Goal: Transaction & Acquisition: Purchase product/service

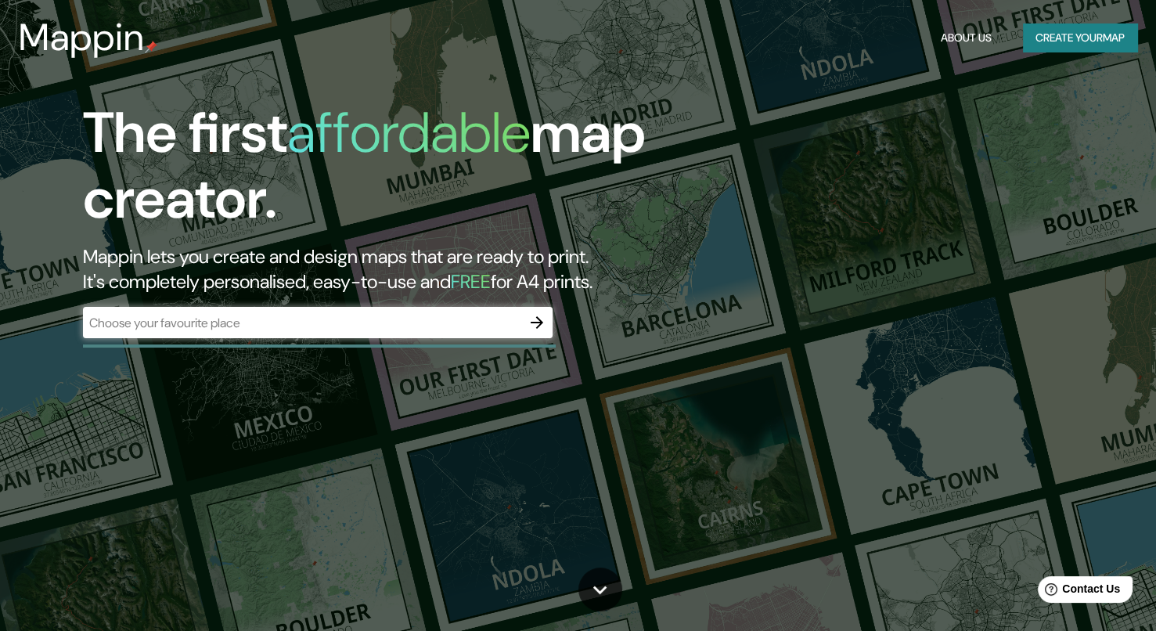
click at [213, 315] on input "text" at bounding box center [302, 323] width 438 height 18
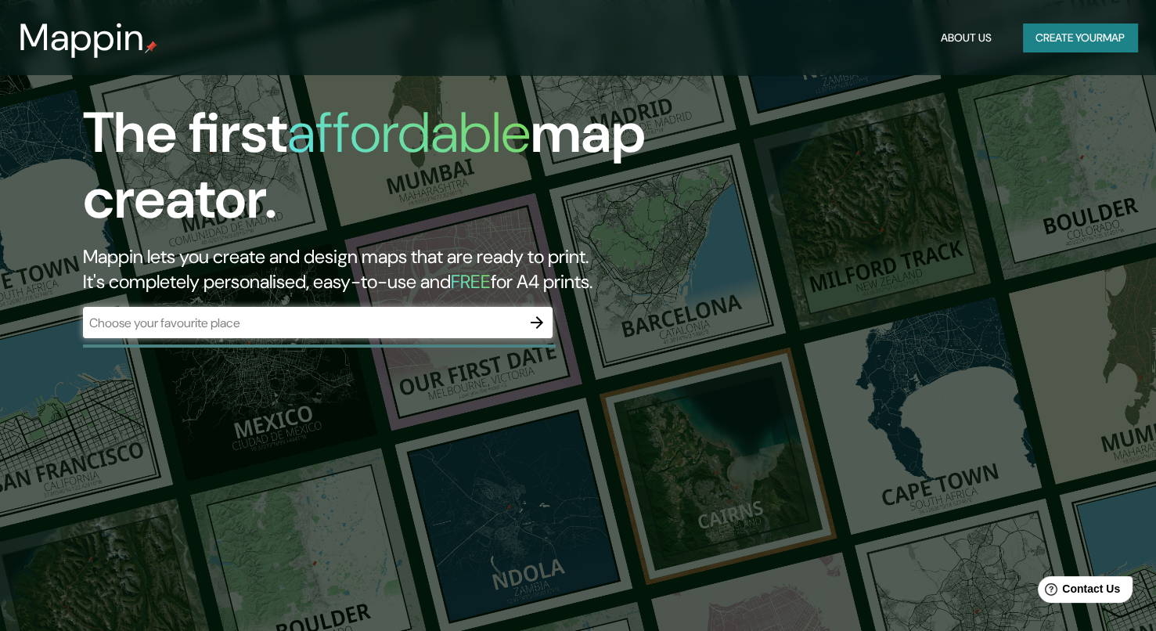
drag, startPoint x: 591, startPoint y: 384, endPoint x: 578, endPoint y: 40, distance: 343.9
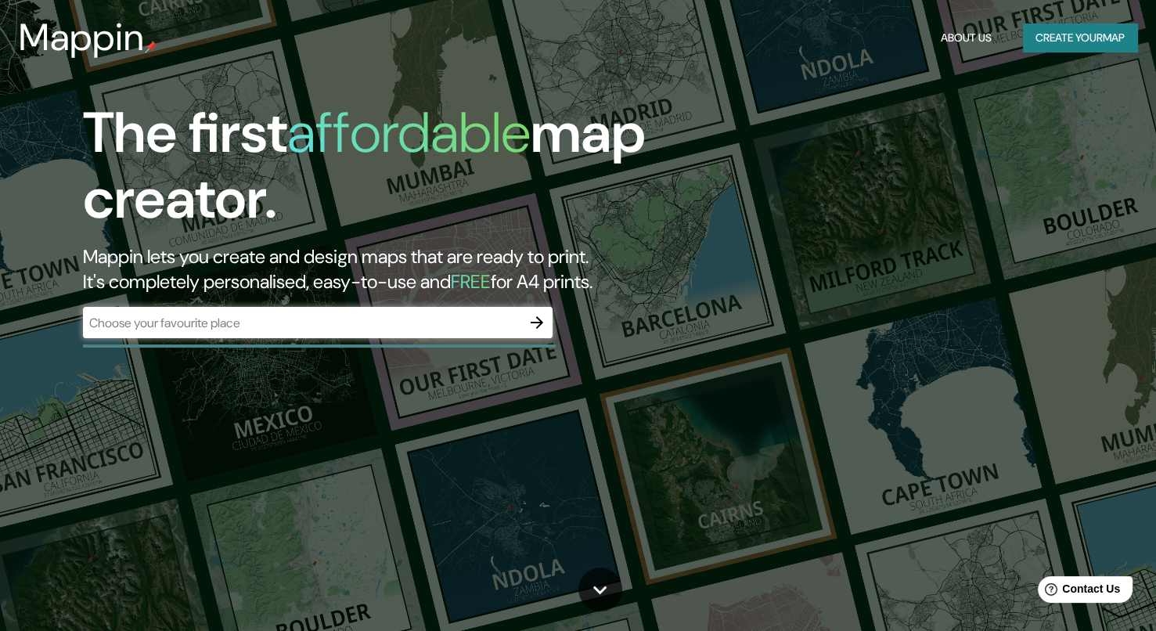
click at [319, 321] on input "text" at bounding box center [302, 323] width 438 height 18
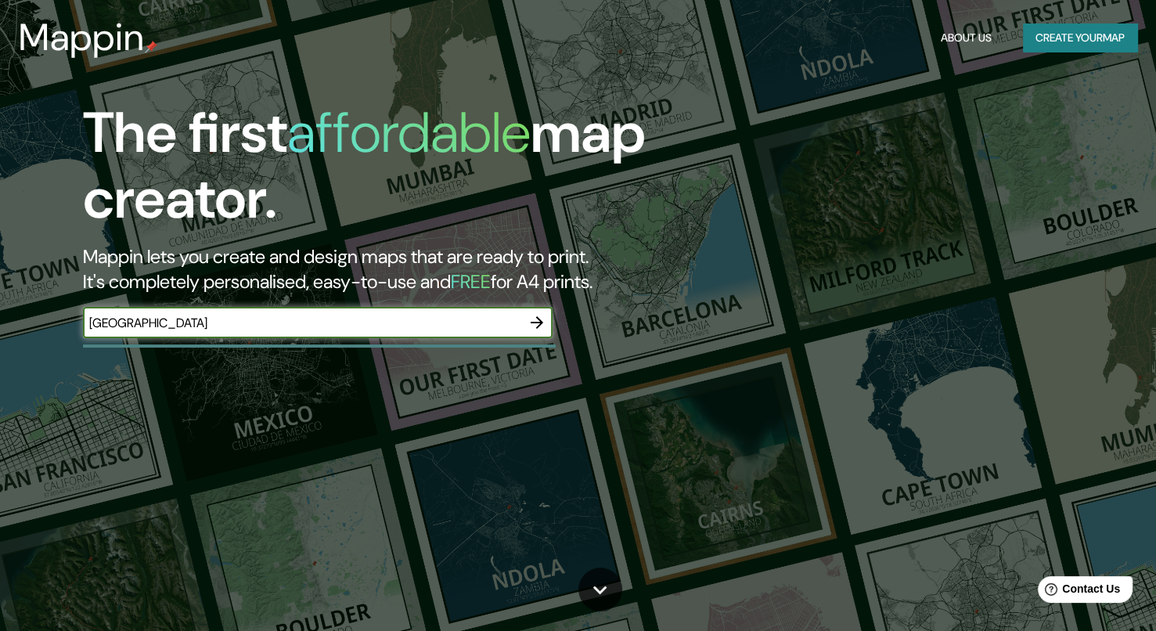
type input "[GEOGRAPHIC_DATA]"
click at [538, 317] on icon "button" at bounding box center [537, 322] width 19 height 19
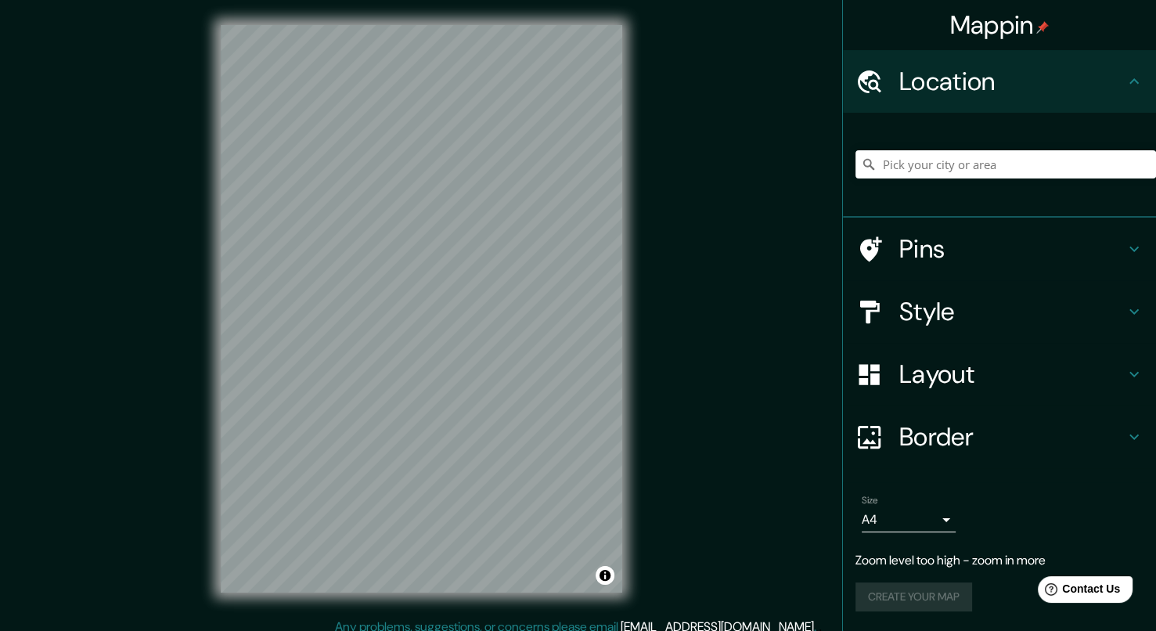
click at [964, 137] on div at bounding box center [1005, 164] width 301 height 78
click at [979, 167] on input "Pick your city or area" at bounding box center [1005, 164] width 301 height 28
click at [995, 165] on input "Convención, 30000 Minas, Departamento de [GEOGRAPHIC_DATA], [GEOGRAPHIC_DATA]" at bounding box center [1005, 164] width 301 height 28
click at [979, 161] on input "Convención, 30000 Minas, Departamento de [GEOGRAPHIC_DATA], [GEOGRAPHIC_DATA]" at bounding box center [1005, 164] width 301 height 28
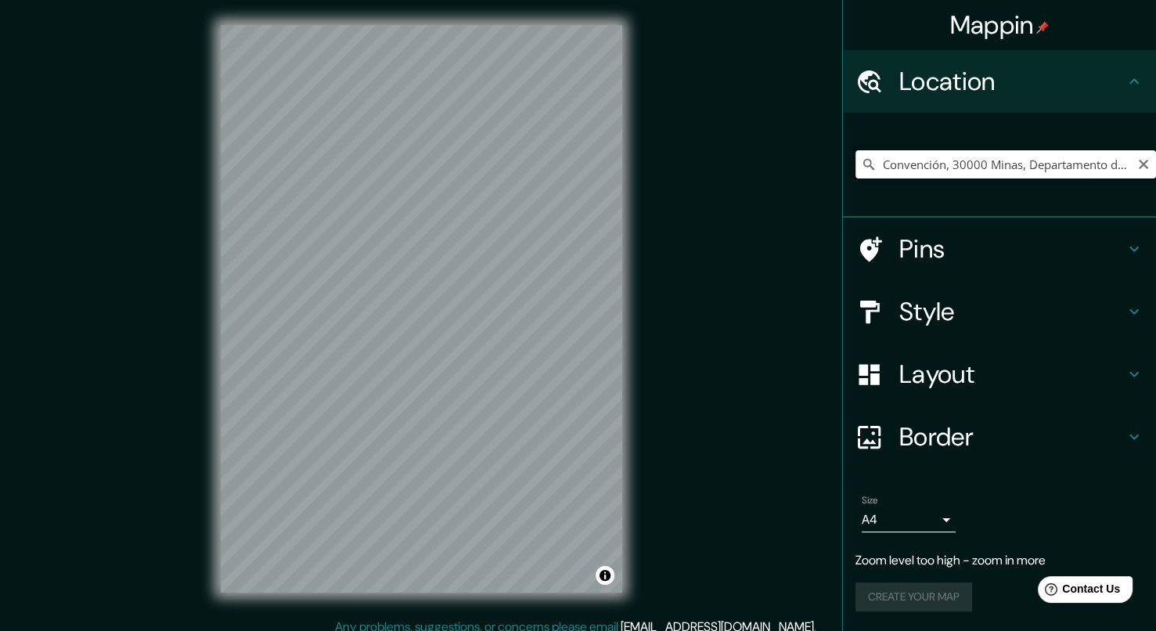
click at [979, 161] on input "Convención, 30000 Minas, Departamento de [GEOGRAPHIC_DATA], [GEOGRAPHIC_DATA]" at bounding box center [1005, 164] width 301 height 28
click at [1010, 145] on div "la convención Convención 30000 Minas, [GEOGRAPHIC_DATA], [GEOGRAPHIC_DATA] Call…" at bounding box center [1005, 164] width 301 height 78
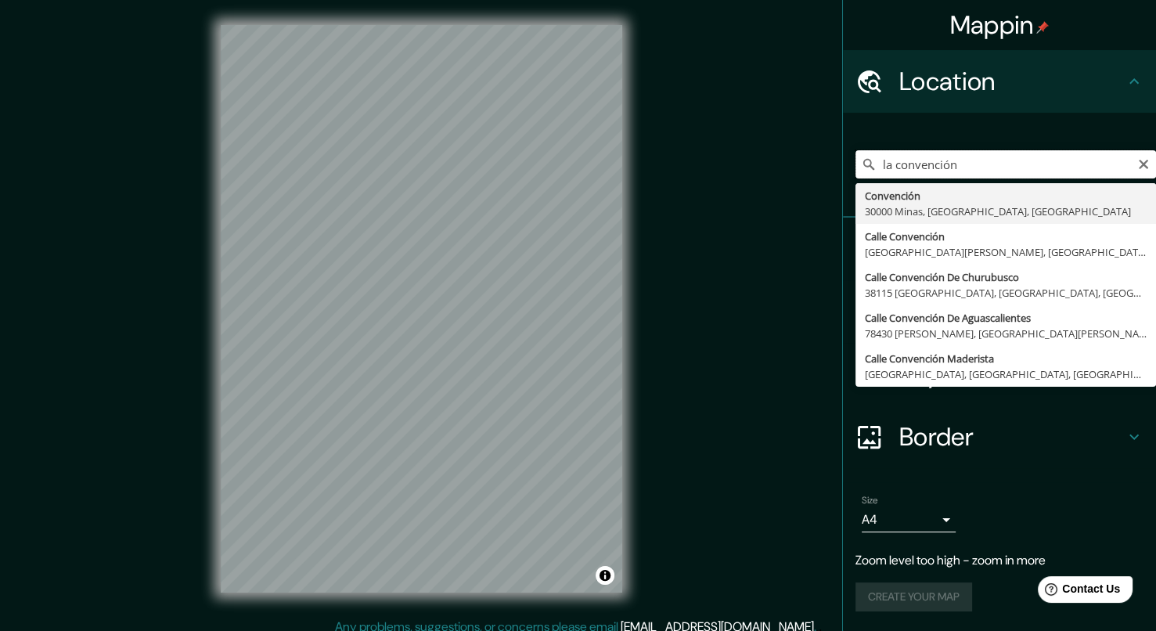
click at [1014, 157] on input "la convención" at bounding box center [1005, 164] width 301 height 28
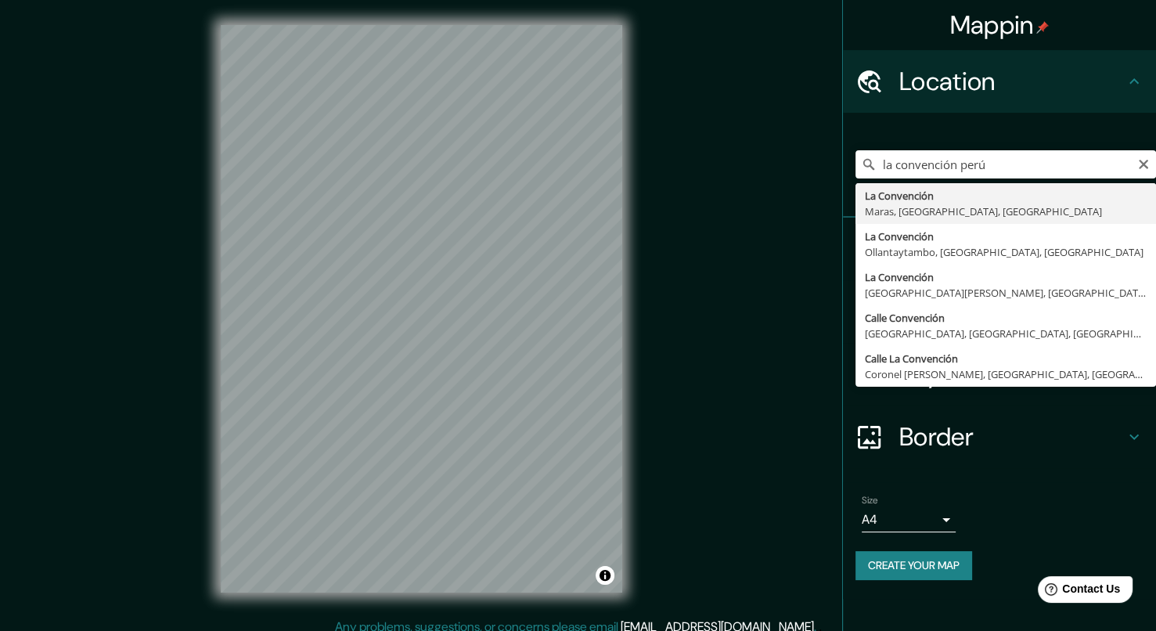
type input "La Convención, Maras, Departamento de Cusco, [GEOGRAPHIC_DATA]"
